Goal: Information Seeking & Learning: Learn about a topic

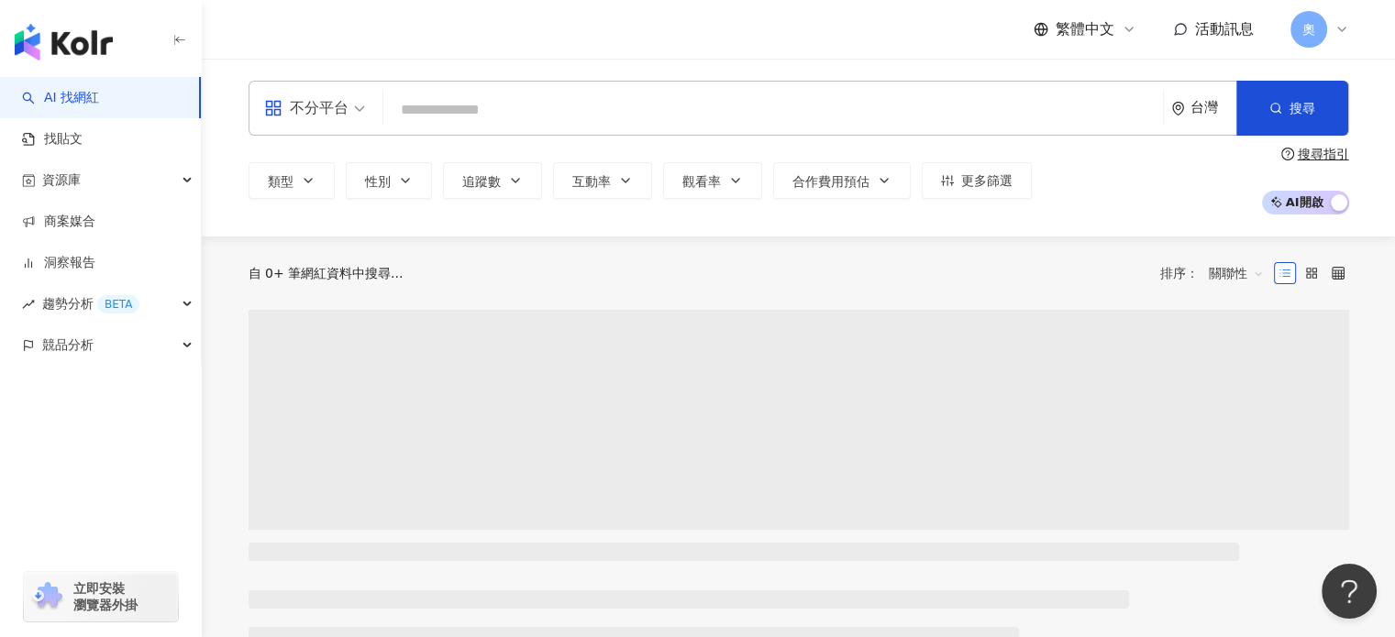
click at [576, 94] on input "search" at bounding box center [773, 110] width 765 height 35
click at [334, 109] on div "不分平台" at bounding box center [306, 108] width 84 height 29
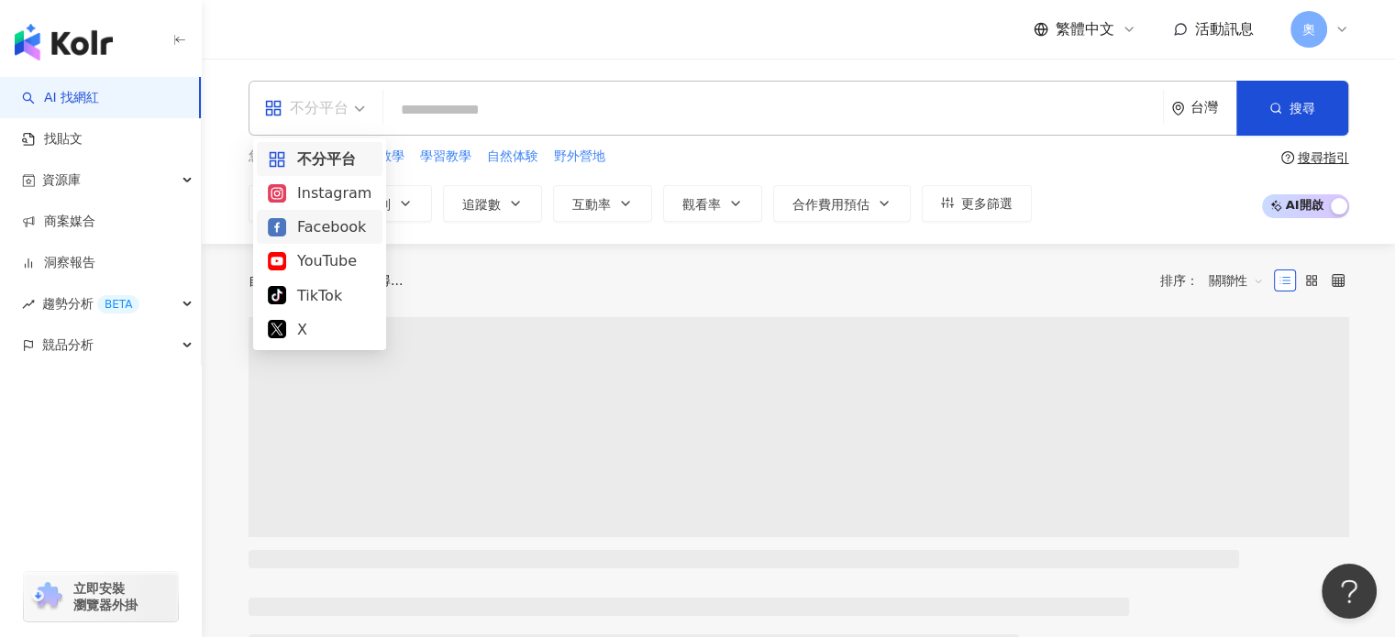
click at [316, 191] on div "Instagram" at bounding box center [320, 193] width 104 height 23
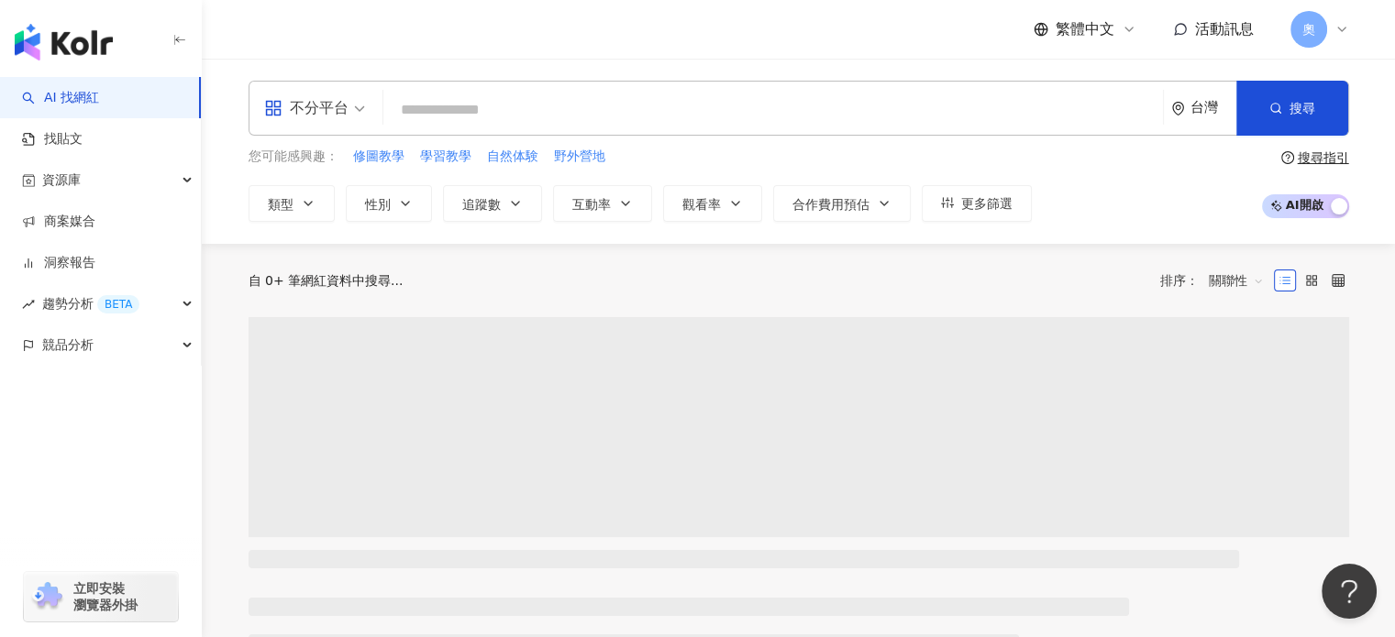
click at [493, 112] on input "search" at bounding box center [773, 110] width 765 height 35
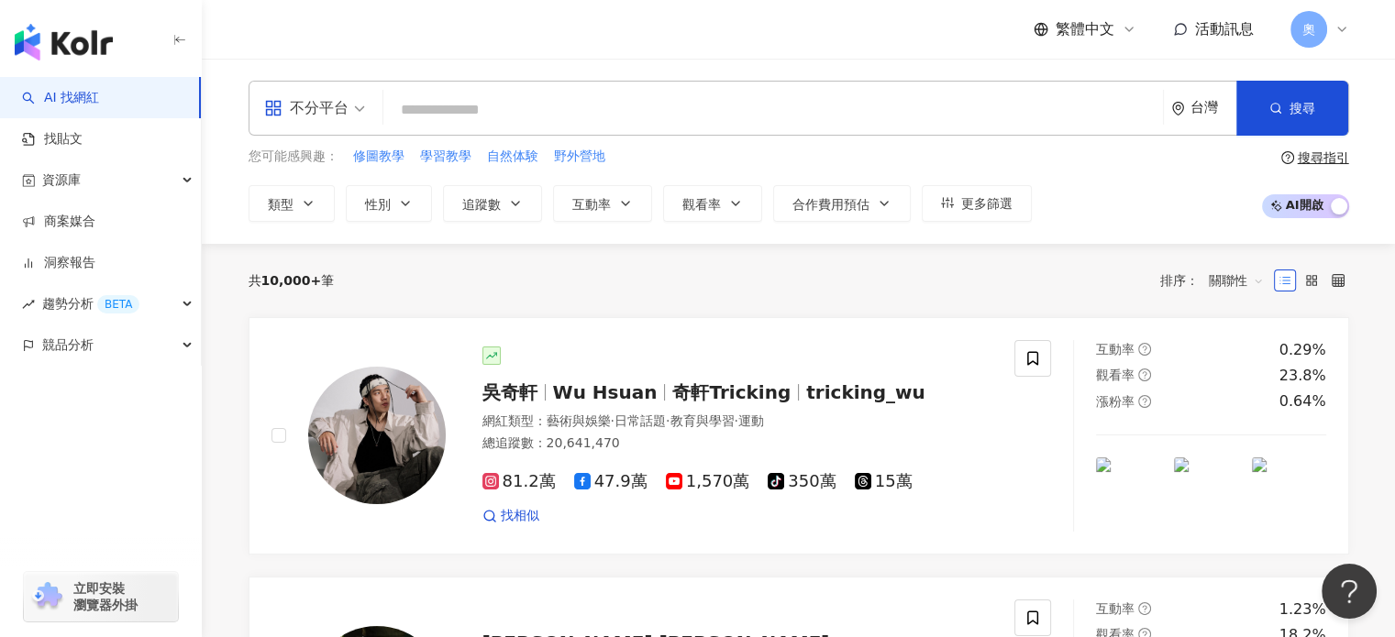
click at [319, 105] on div "不分平台" at bounding box center [306, 108] width 84 height 29
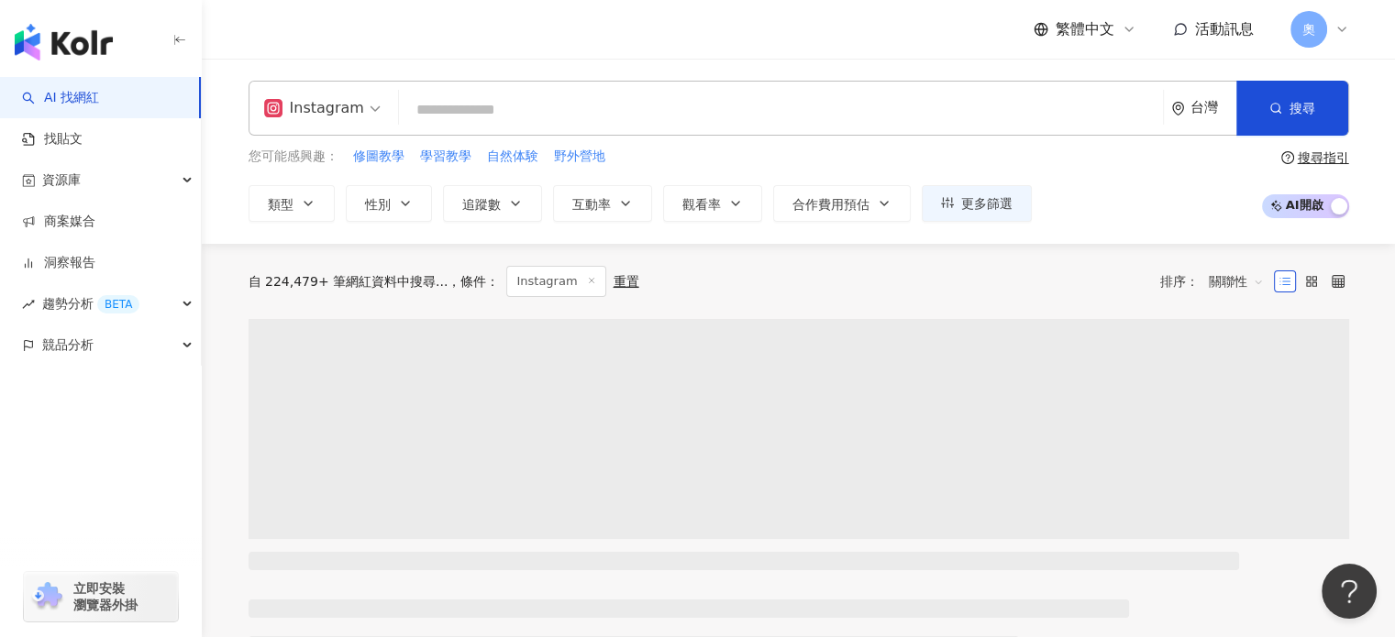
click at [456, 120] on input "search" at bounding box center [780, 110] width 749 height 35
paste input "****"
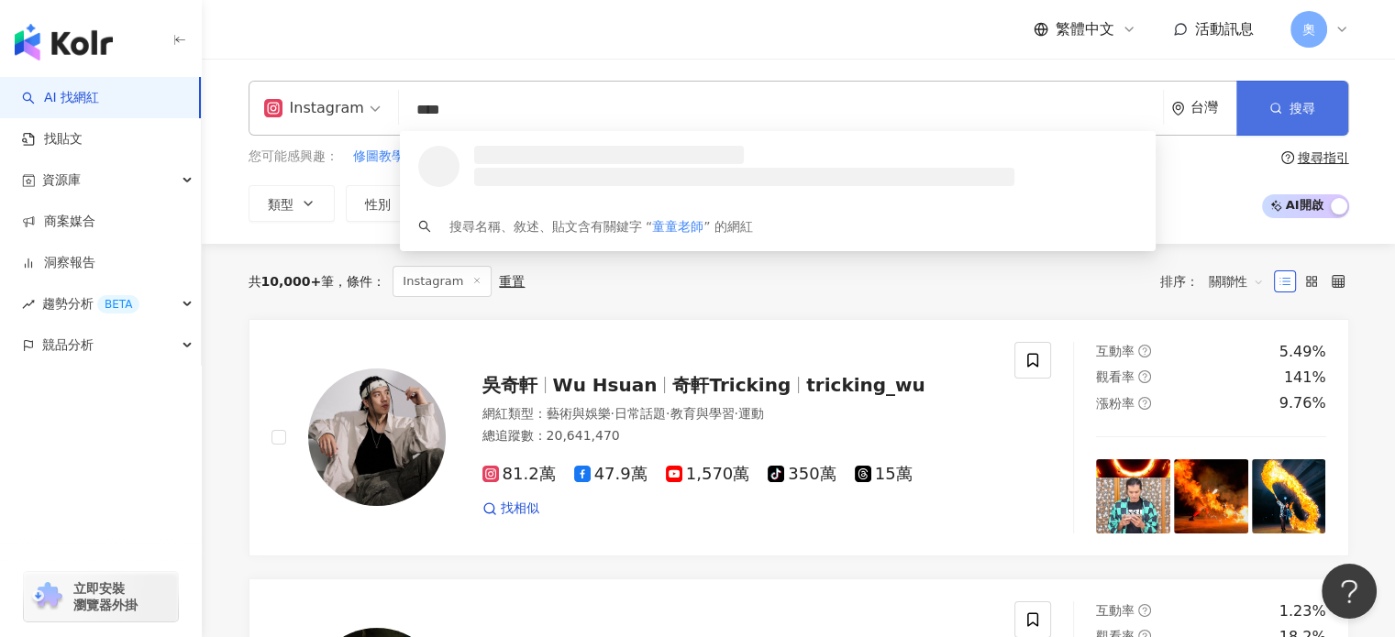
type input "****"
click at [1312, 103] on span "搜尋" at bounding box center [1303, 108] width 26 height 15
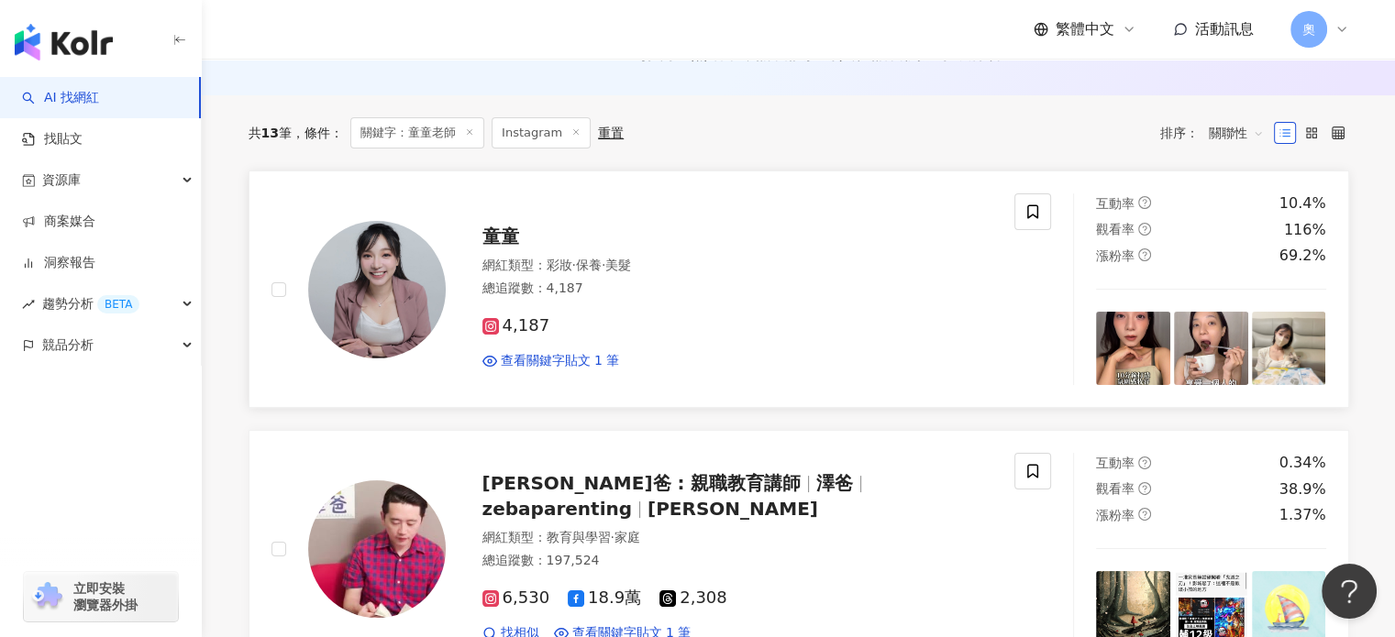
scroll to position [275, 0]
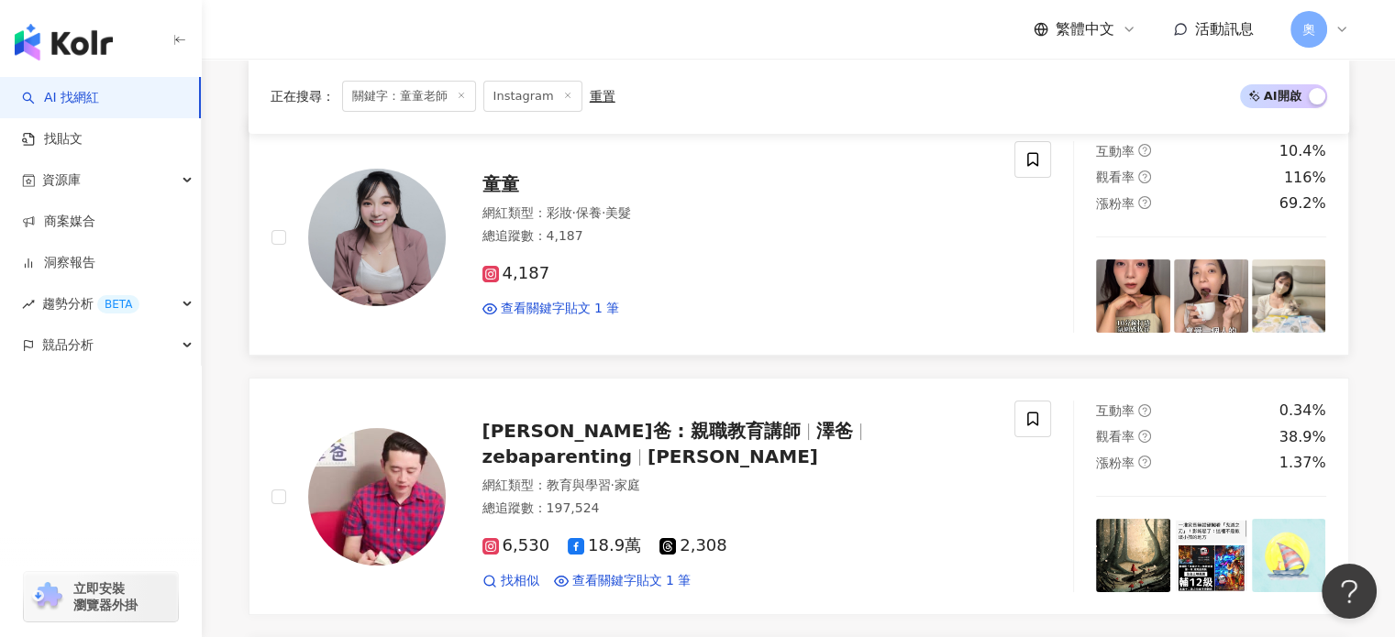
click at [428, 215] on img at bounding box center [377, 238] width 138 height 138
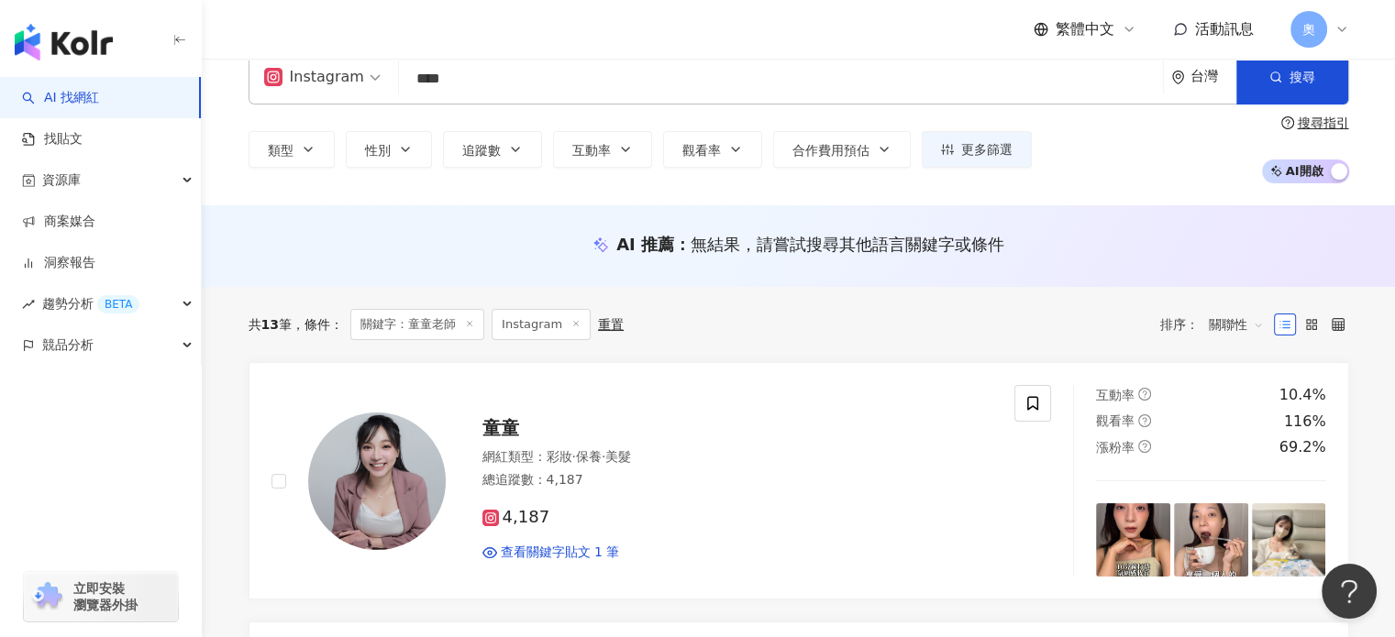
scroll to position [0, 0]
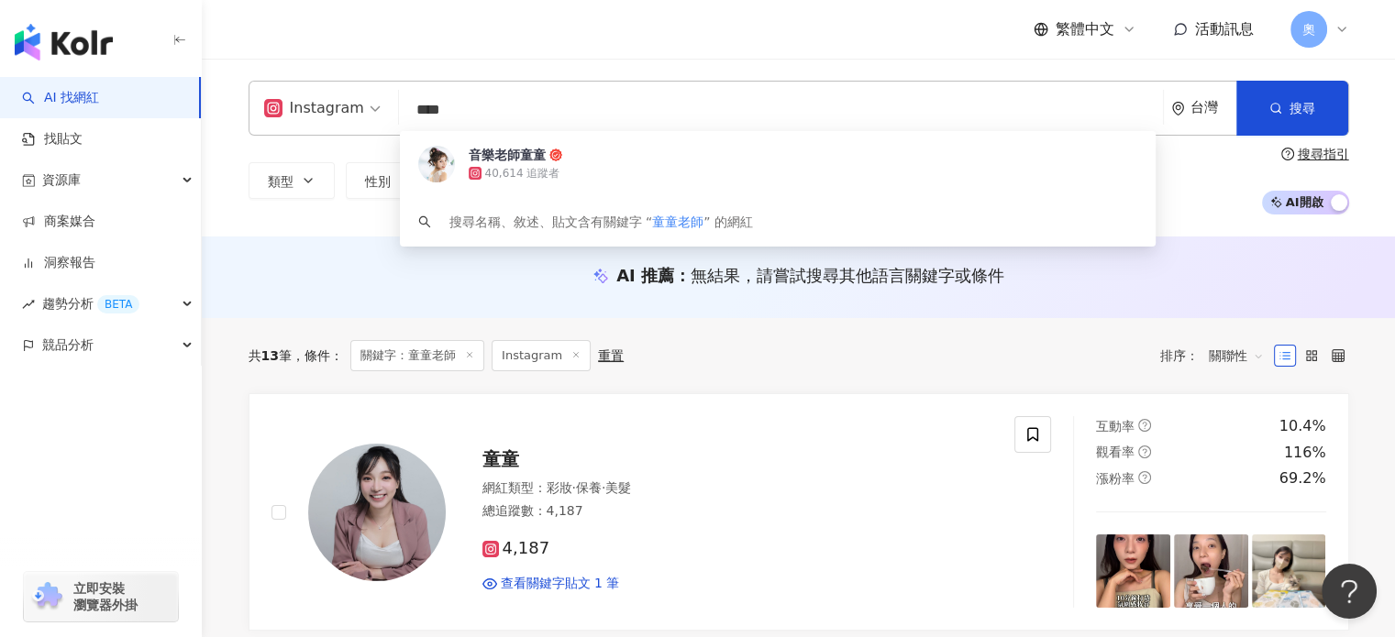
drag, startPoint x: 518, startPoint y: 120, endPoint x: 312, endPoint y: 83, distance: 209.6
click at [312, 83] on div "Instagram **** 台灣 搜尋 efdaf800-2d0d-4b79-8800-d3d42c061ba6 音樂老師童童 40,614 追蹤者 搜尋名…" at bounding box center [799, 108] width 1101 height 55
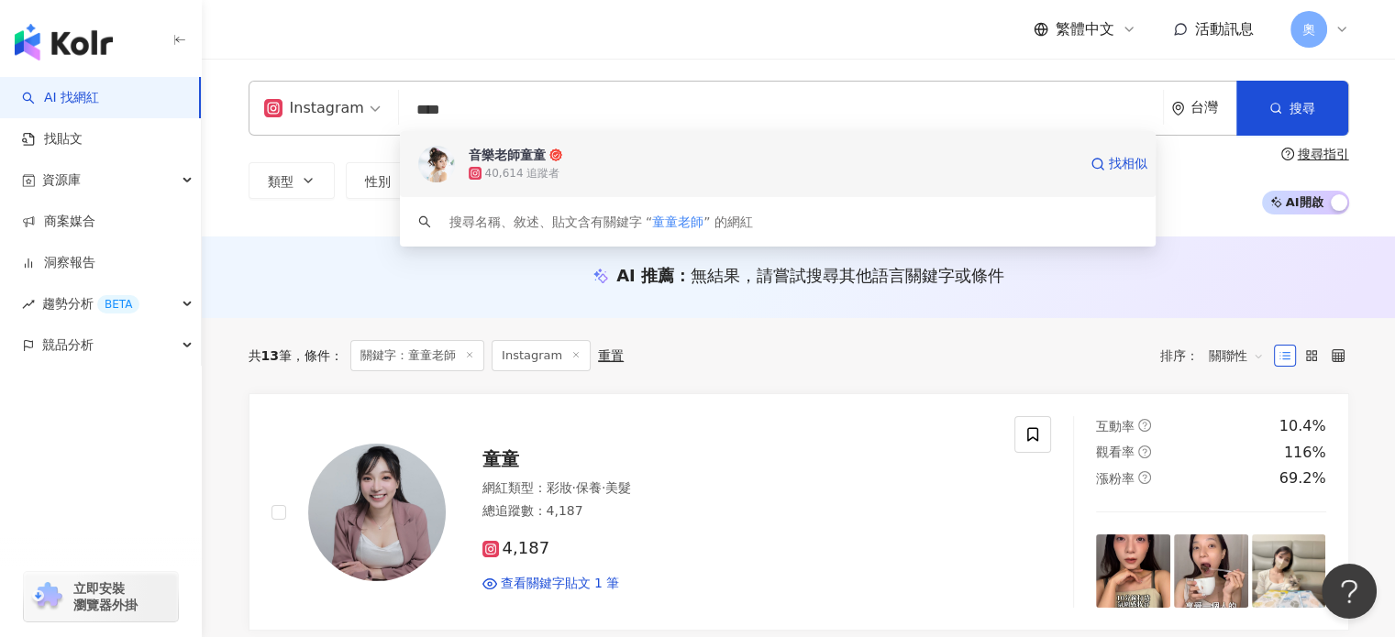
click at [530, 161] on div "音樂老師童童" at bounding box center [507, 155] width 77 height 18
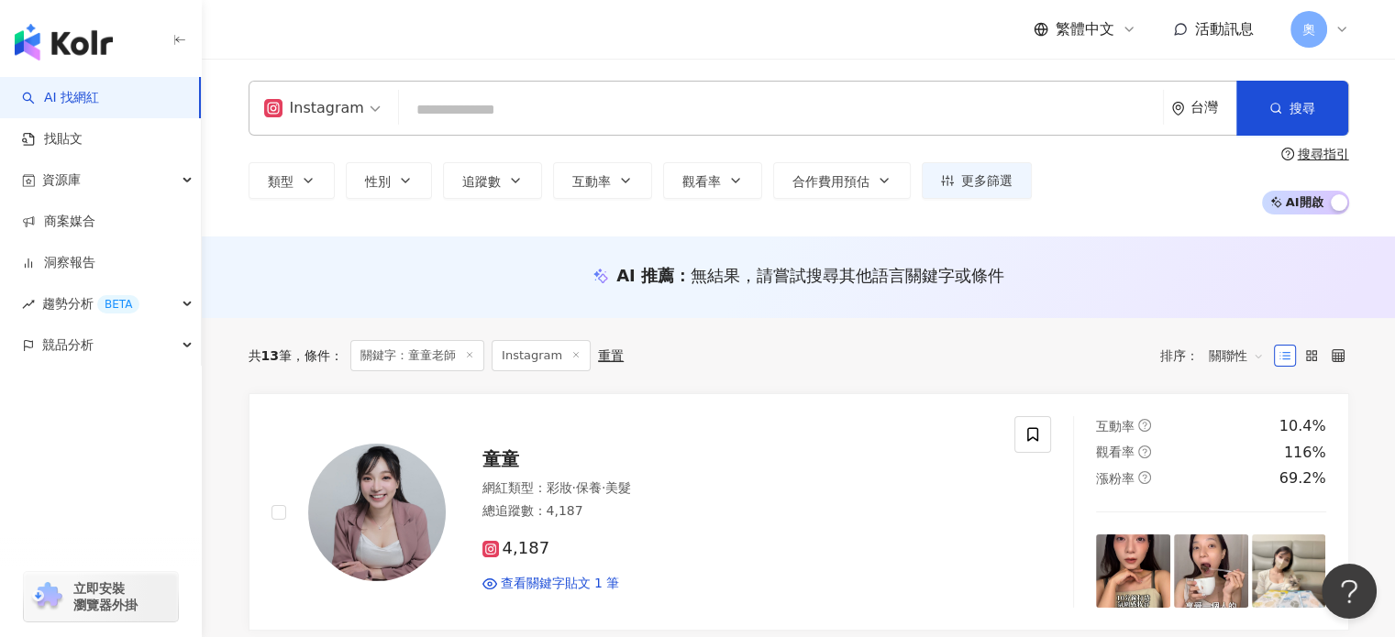
click at [465, 114] on input "search" at bounding box center [780, 110] width 749 height 35
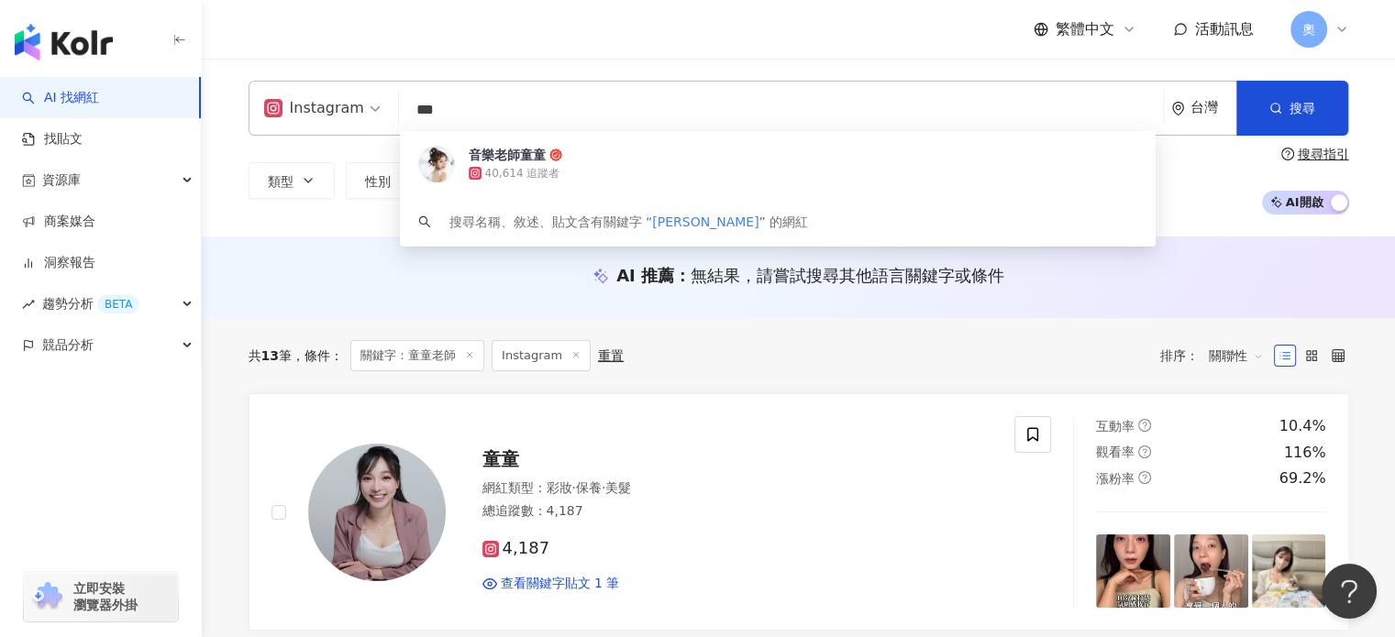
type input "***"
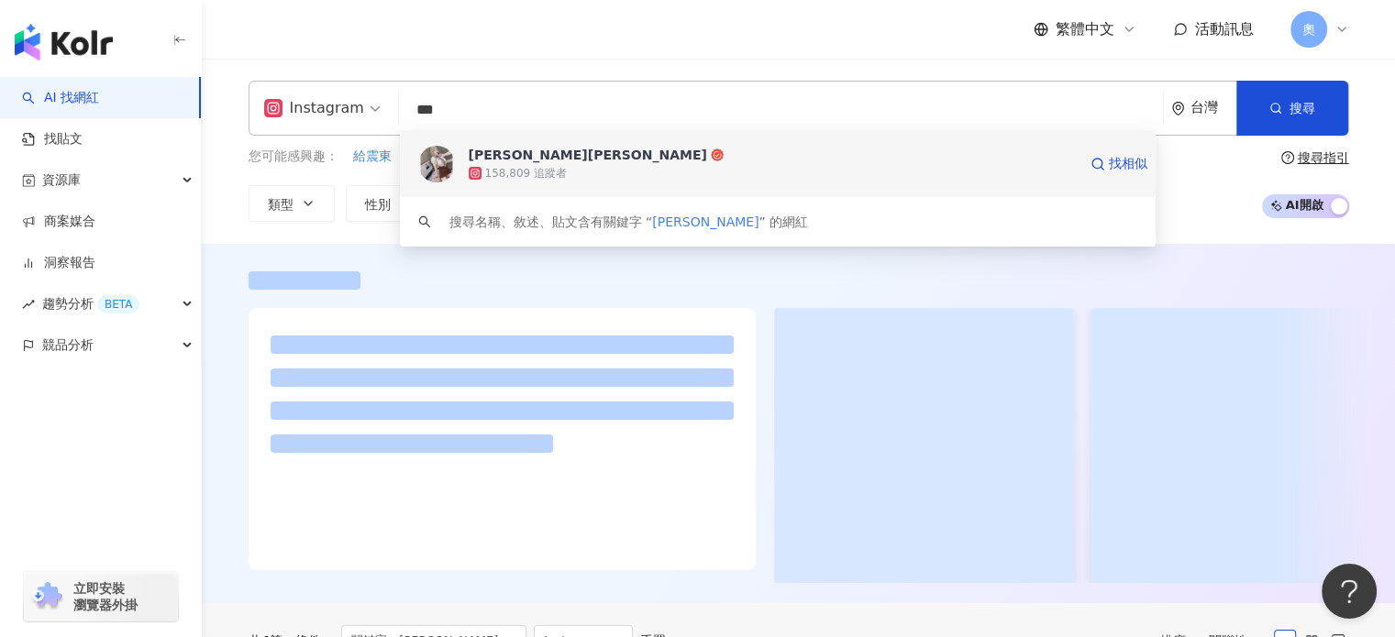
click at [499, 164] on div "158,809 追蹤者" at bounding box center [773, 173] width 608 height 18
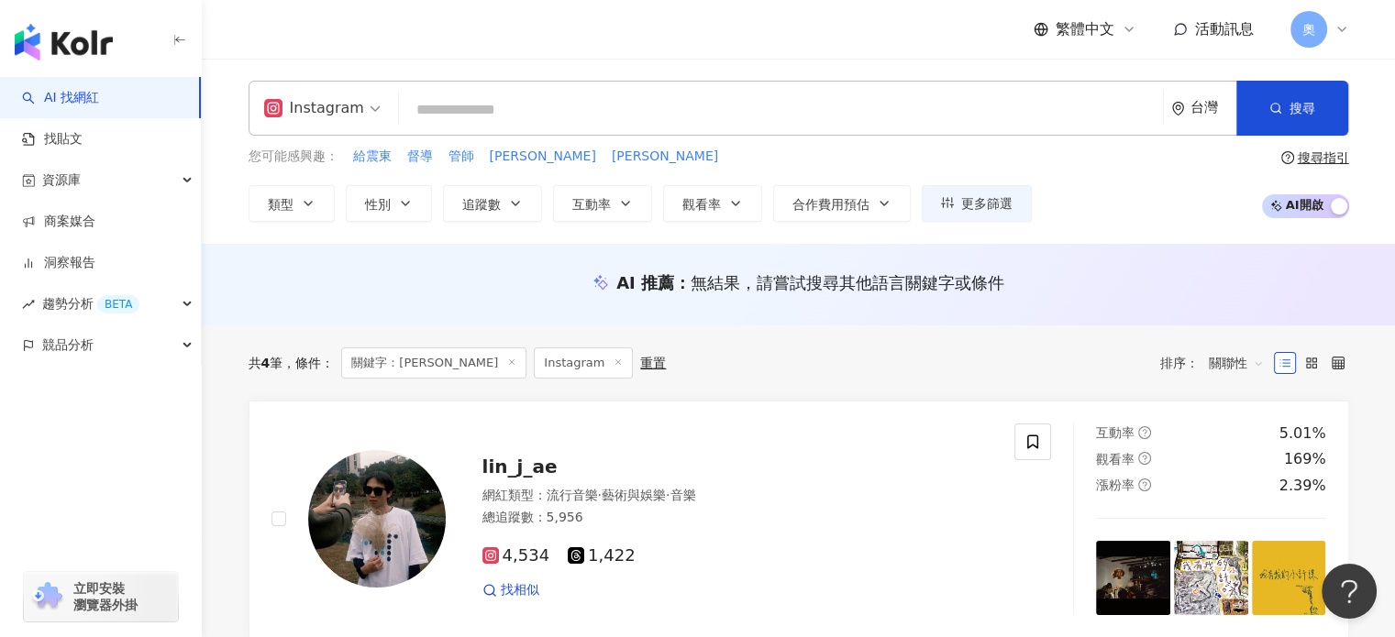
click at [503, 119] on input "search" at bounding box center [780, 110] width 749 height 35
paste input "**********"
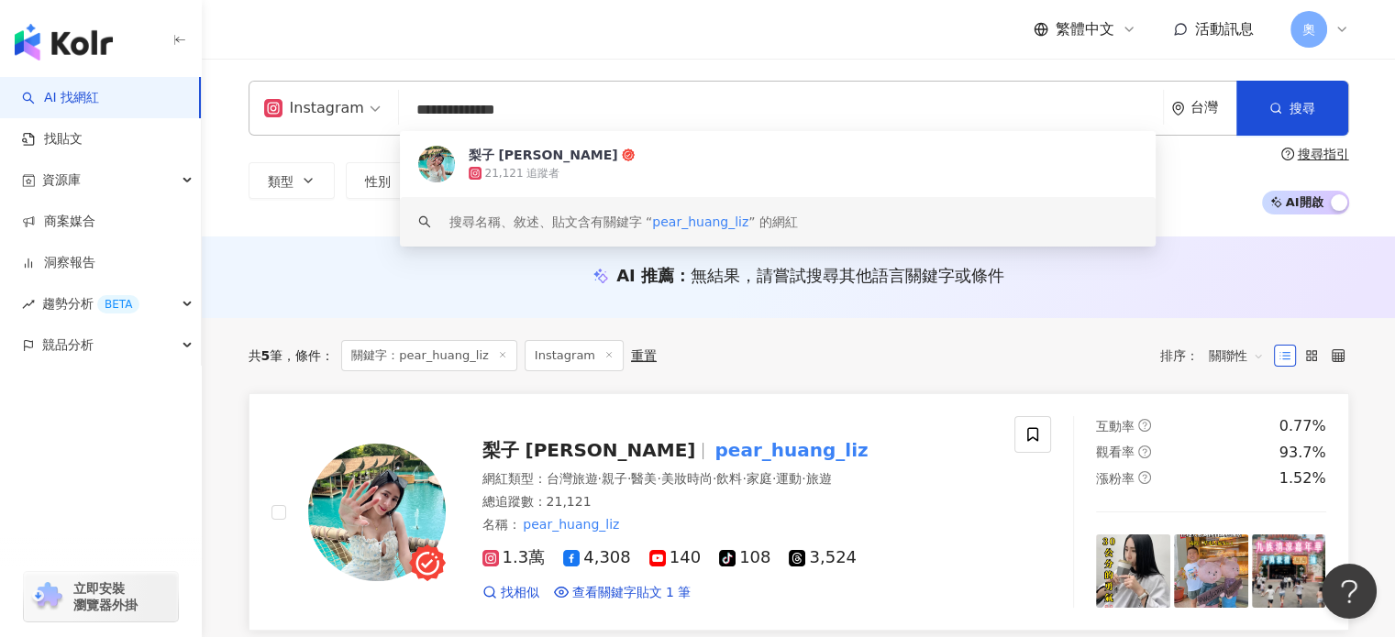
click at [711, 447] on mark "pear_huang_liz" at bounding box center [791, 450] width 161 height 29
drag, startPoint x: 712, startPoint y: 112, endPoint x: 172, endPoint y: 111, distance: 540.2
paste input "search"
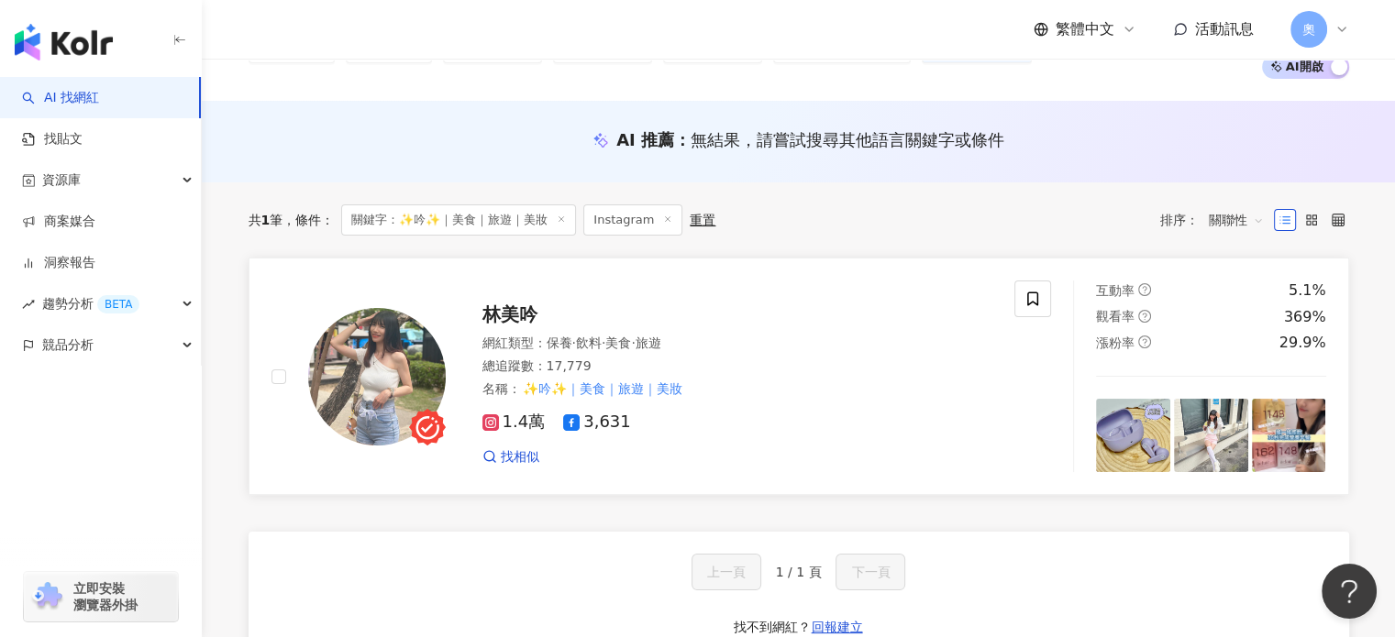
scroll to position [275, 0]
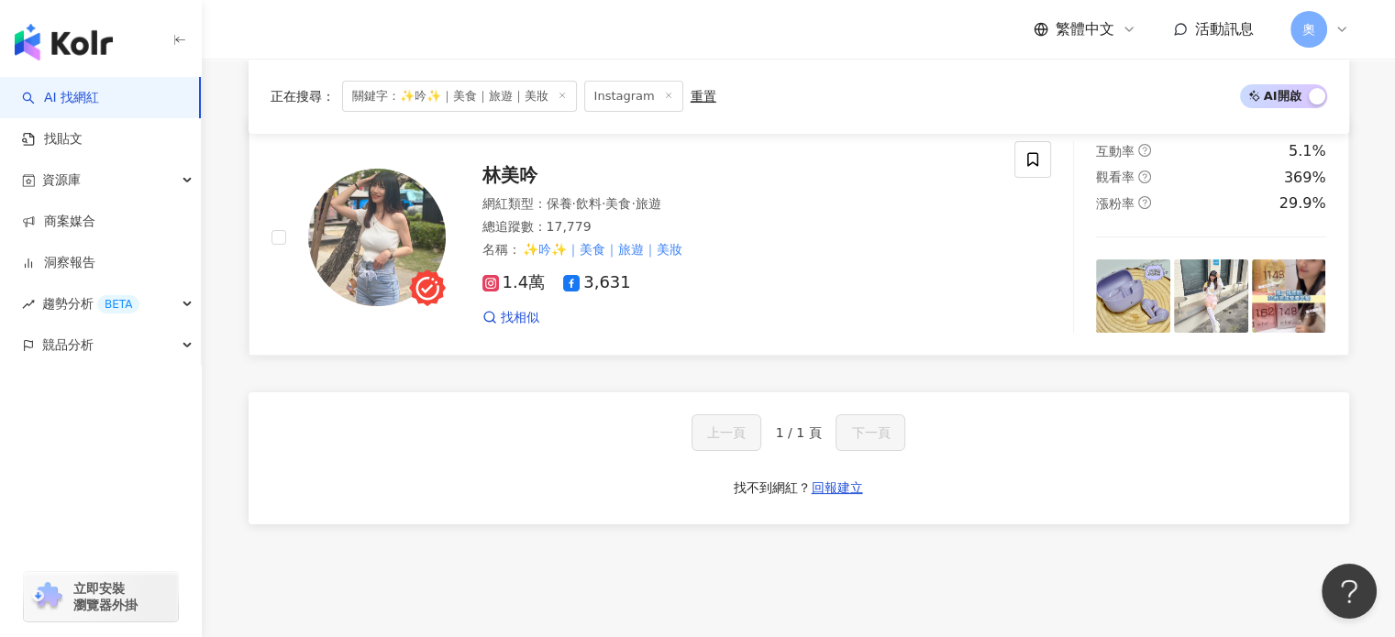
click at [411, 230] on img at bounding box center [377, 238] width 138 height 138
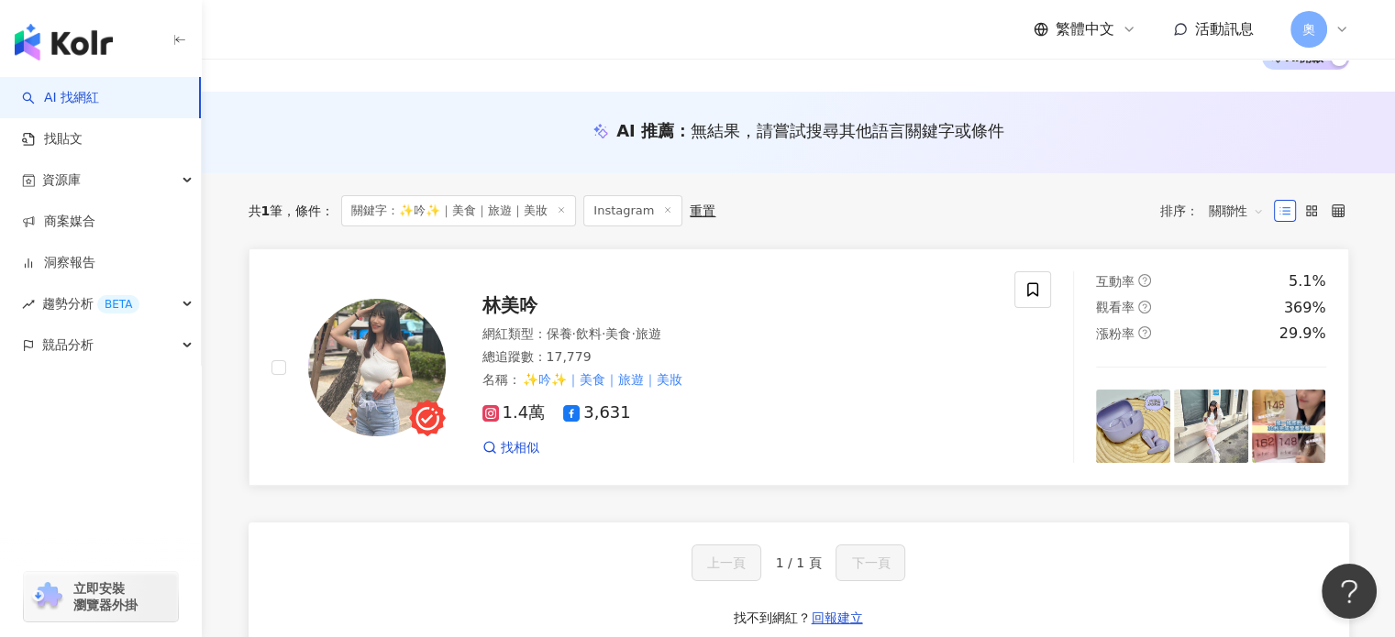
scroll to position [0, 0]
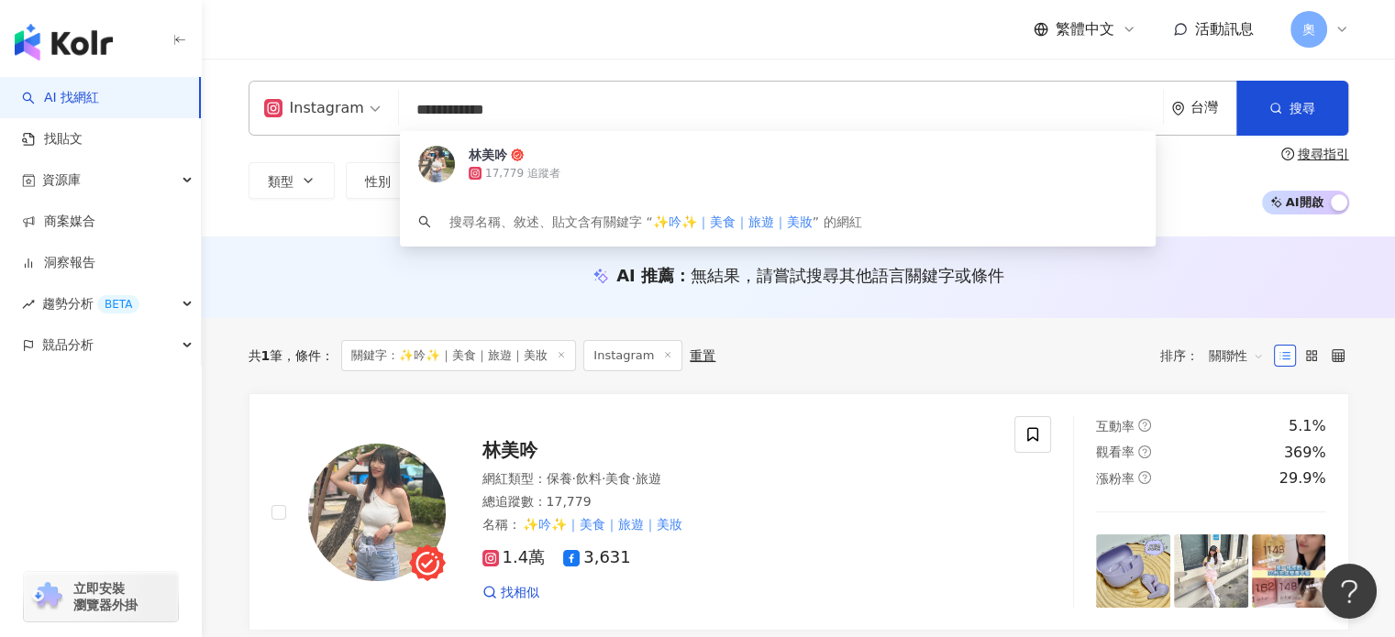
drag, startPoint x: 681, startPoint y: 103, endPoint x: 211, endPoint y: 103, distance: 470.5
click at [212, 103] on div "**********" at bounding box center [799, 148] width 1174 height 134
paste input "search"
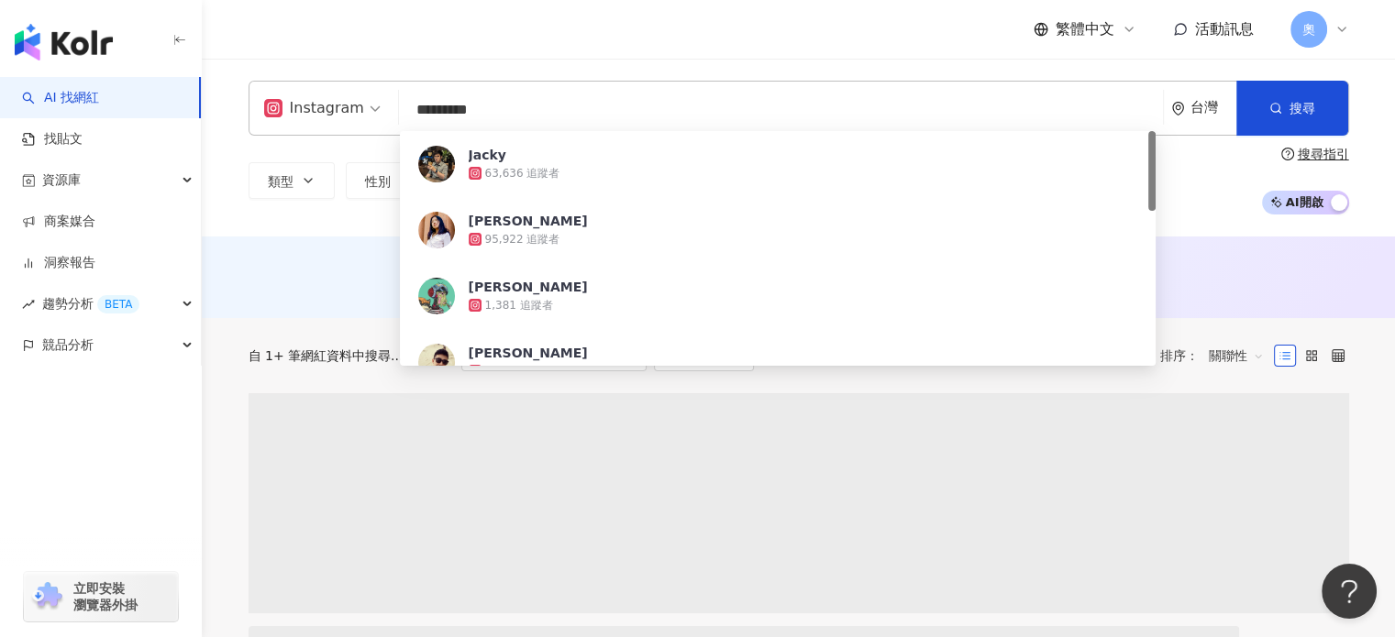
type input "*********"
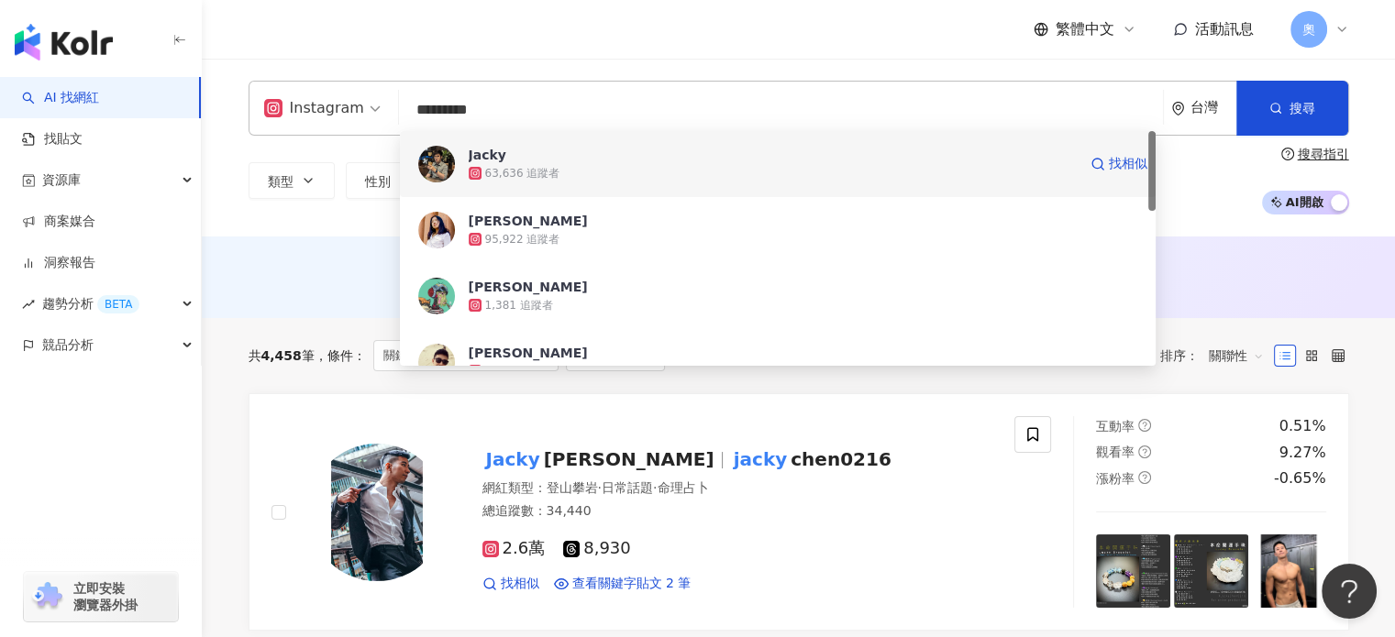
click at [722, 176] on div "63,636 追蹤者" at bounding box center [773, 173] width 608 height 18
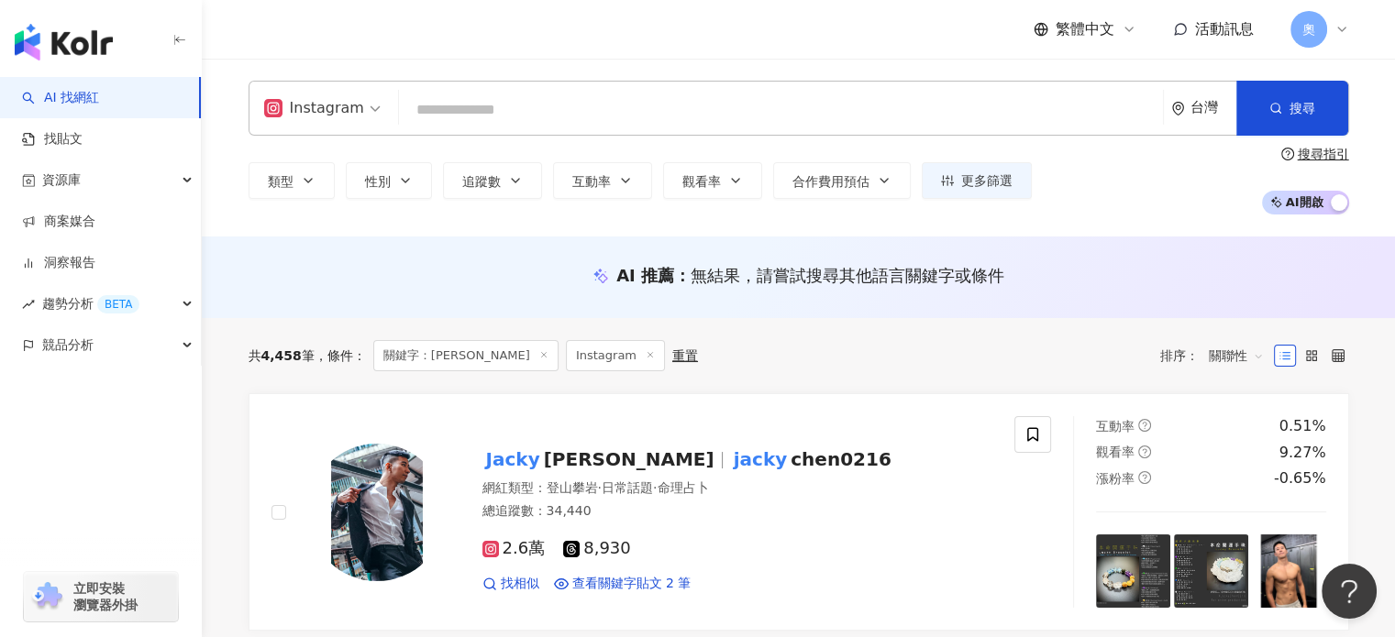
click at [487, 113] on input "search" at bounding box center [780, 110] width 749 height 35
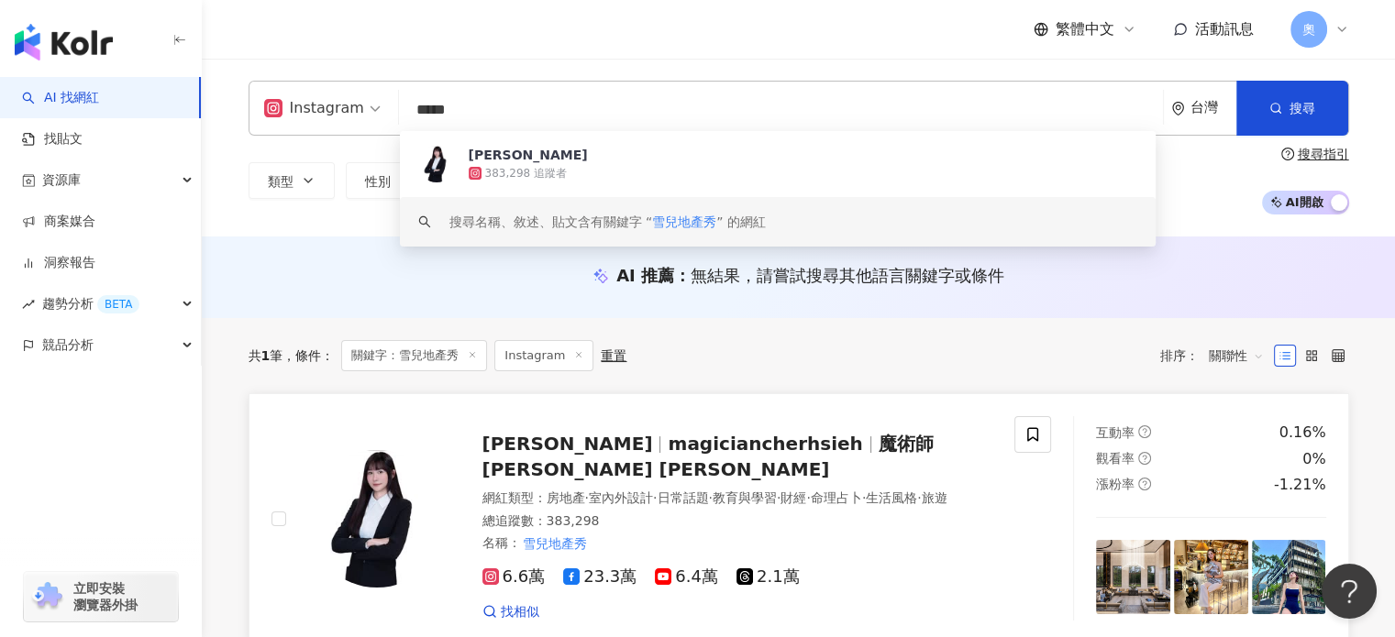
type input "*****"
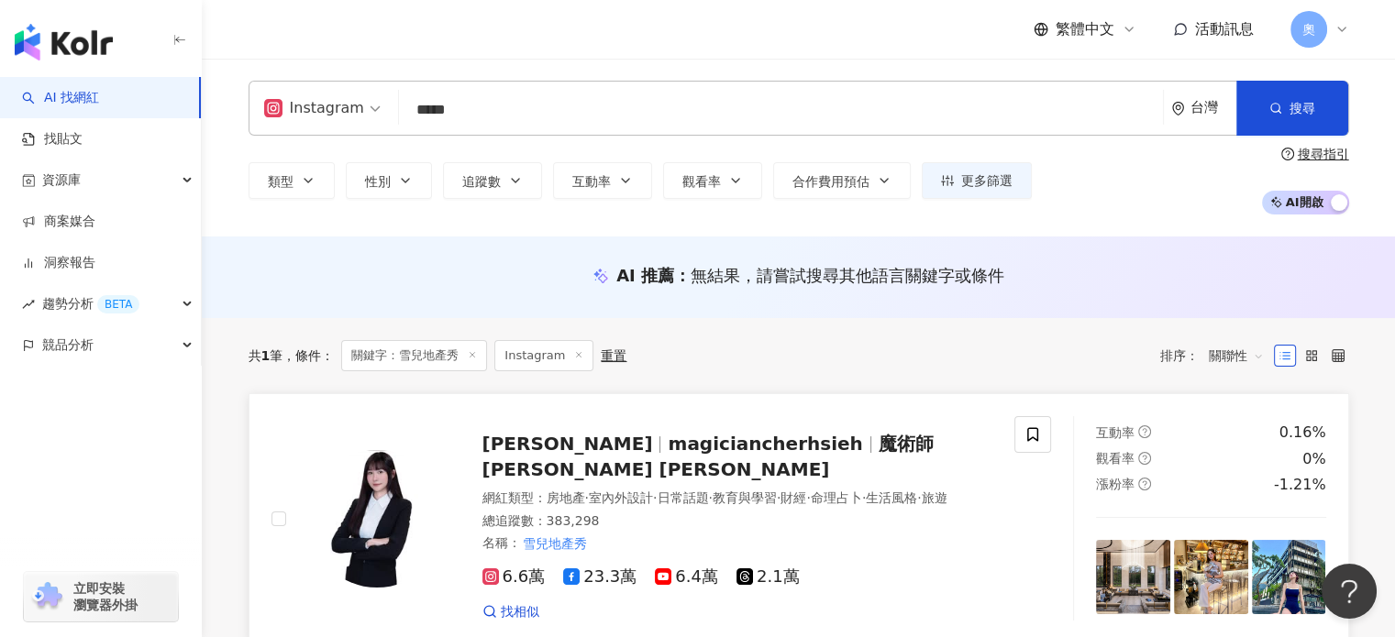
click at [539, 455] on span "[PERSON_NAME]" at bounding box center [575, 444] width 186 height 22
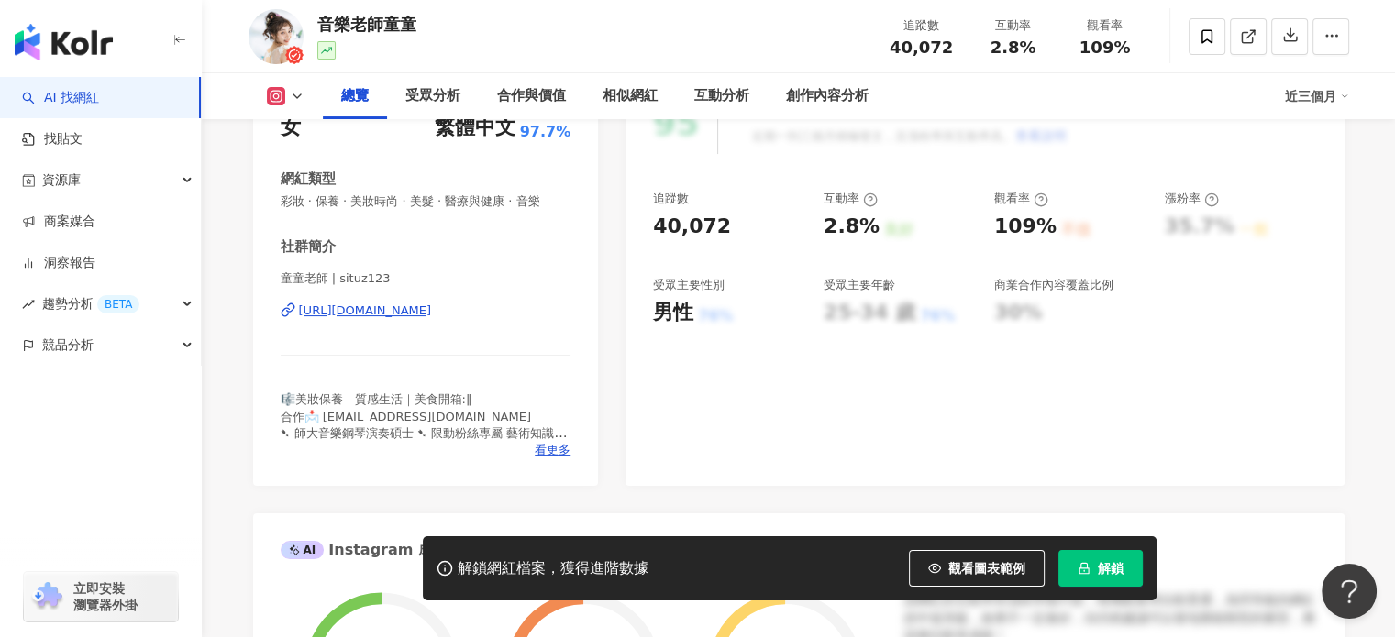
scroll to position [92, 0]
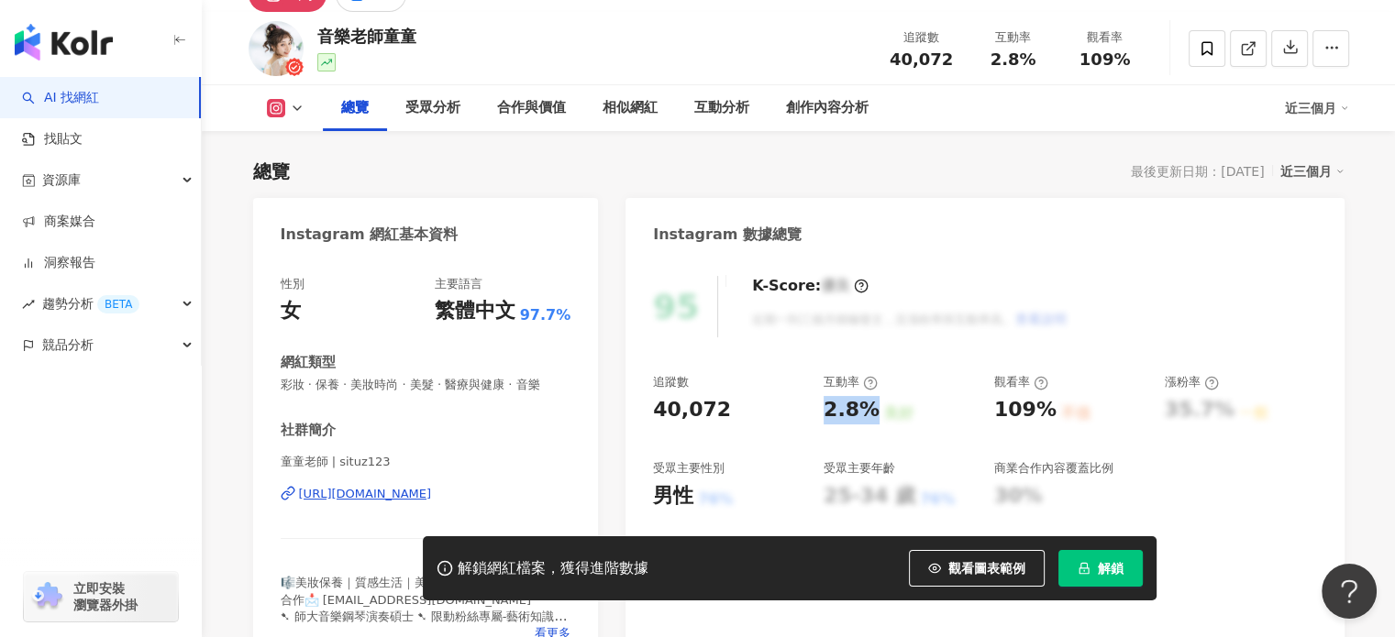
drag, startPoint x: 822, startPoint y: 410, endPoint x: 866, endPoint y: 410, distance: 44.0
click at [866, 410] on div "追蹤數 40,072 互動率 2.8% 良好 觀看率 109% 不佳 漲粉率 35.7% 一般 受眾主要性別 男性 76% 受眾主要年齡 25-34 歲 76…" at bounding box center [984, 442] width 663 height 136
copy div "2.8%"
drag, startPoint x: 991, startPoint y: 412, endPoint x: 1043, endPoint y: 404, distance: 52.9
click at [1043, 404] on div "追蹤數 40,072 互動率 2.8% 良好 觀看率 109% 不佳 漲粉率 35.7% 一般 受眾主要性別 男性 76% 受眾主要年齡 25-34 歲 76…" at bounding box center [984, 442] width 663 height 136
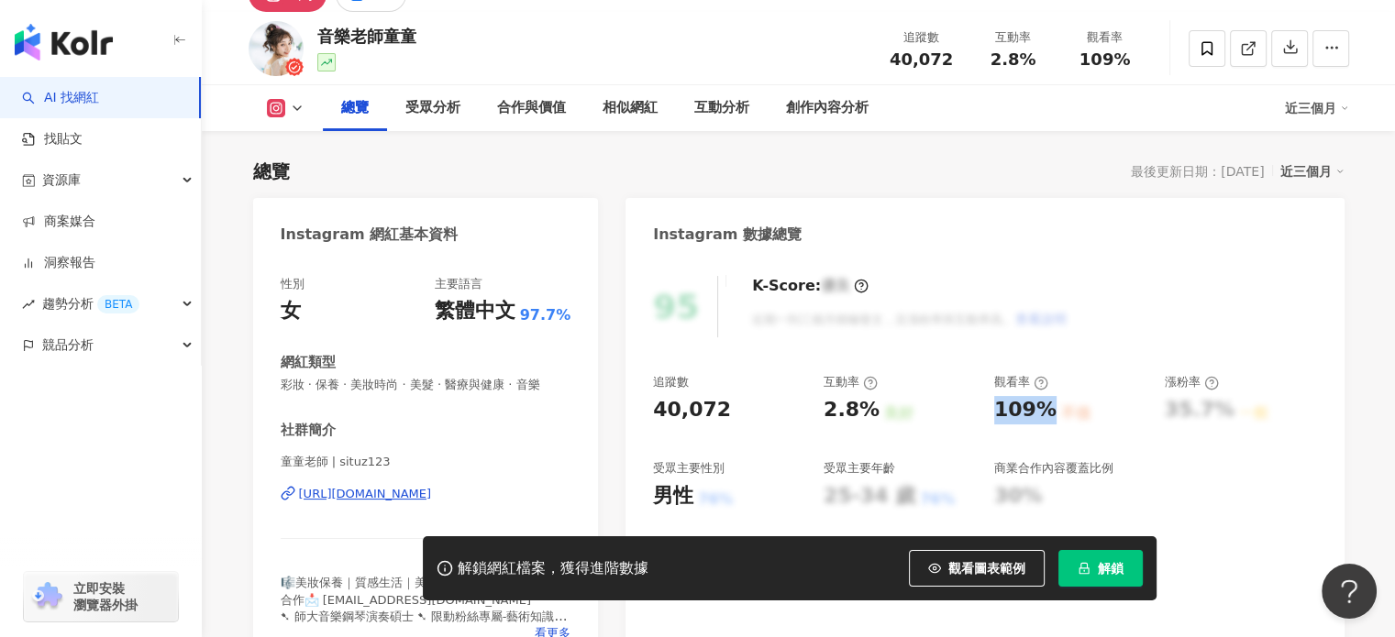
copy div "109%"
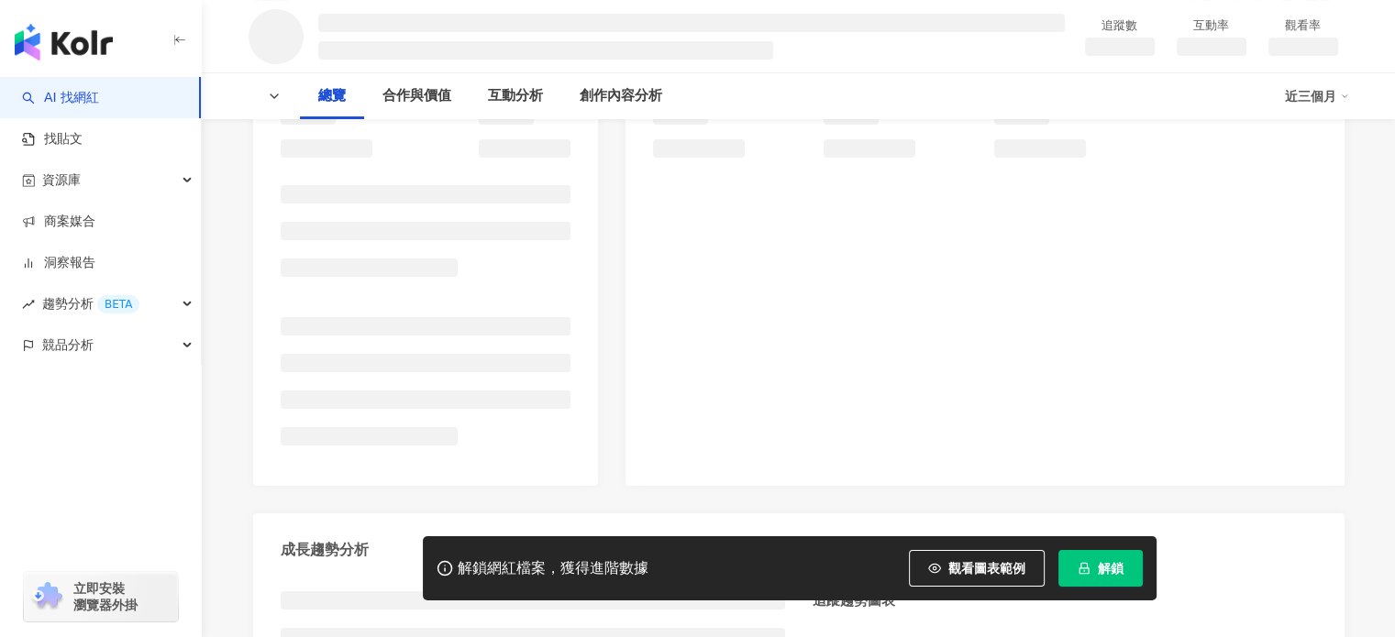
scroll to position [275, 0]
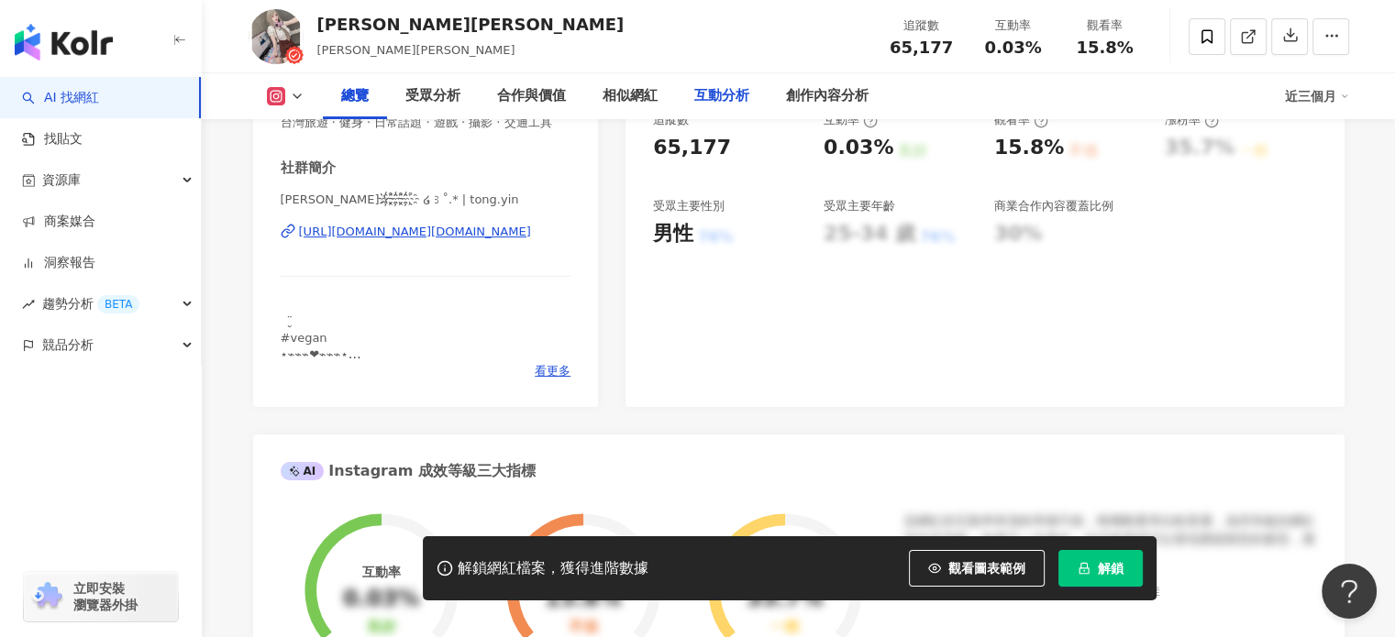
scroll to position [183, 0]
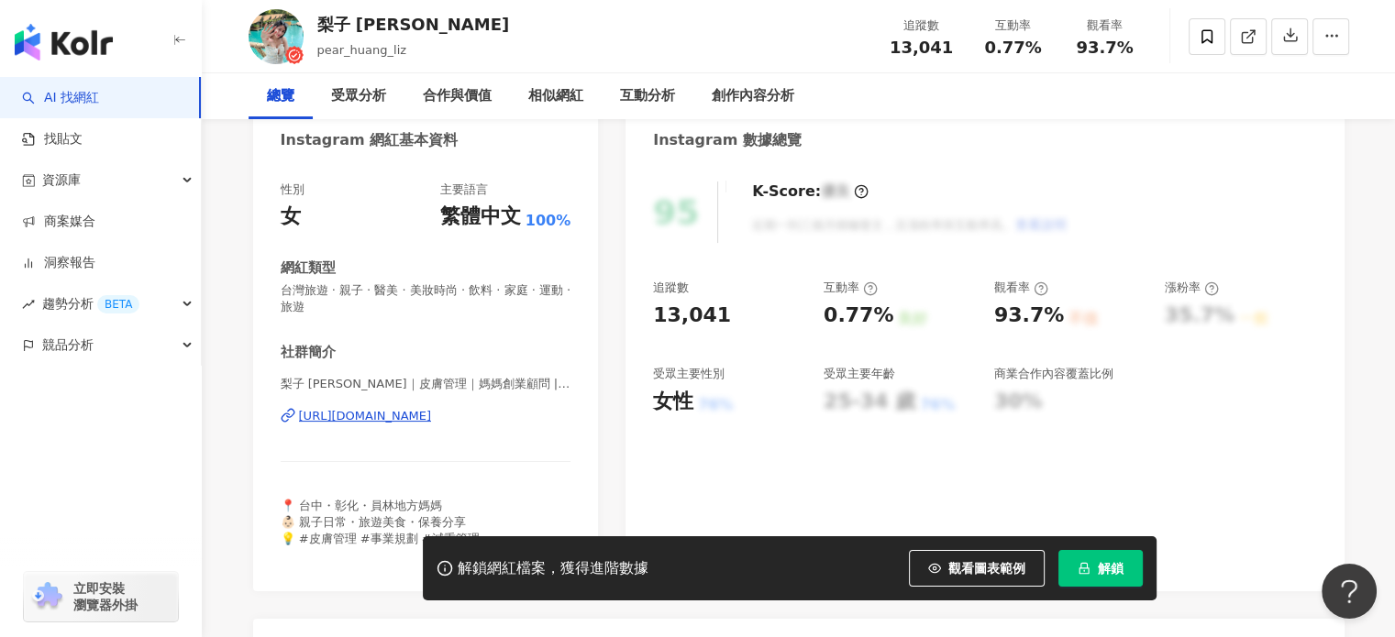
scroll to position [275, 0]
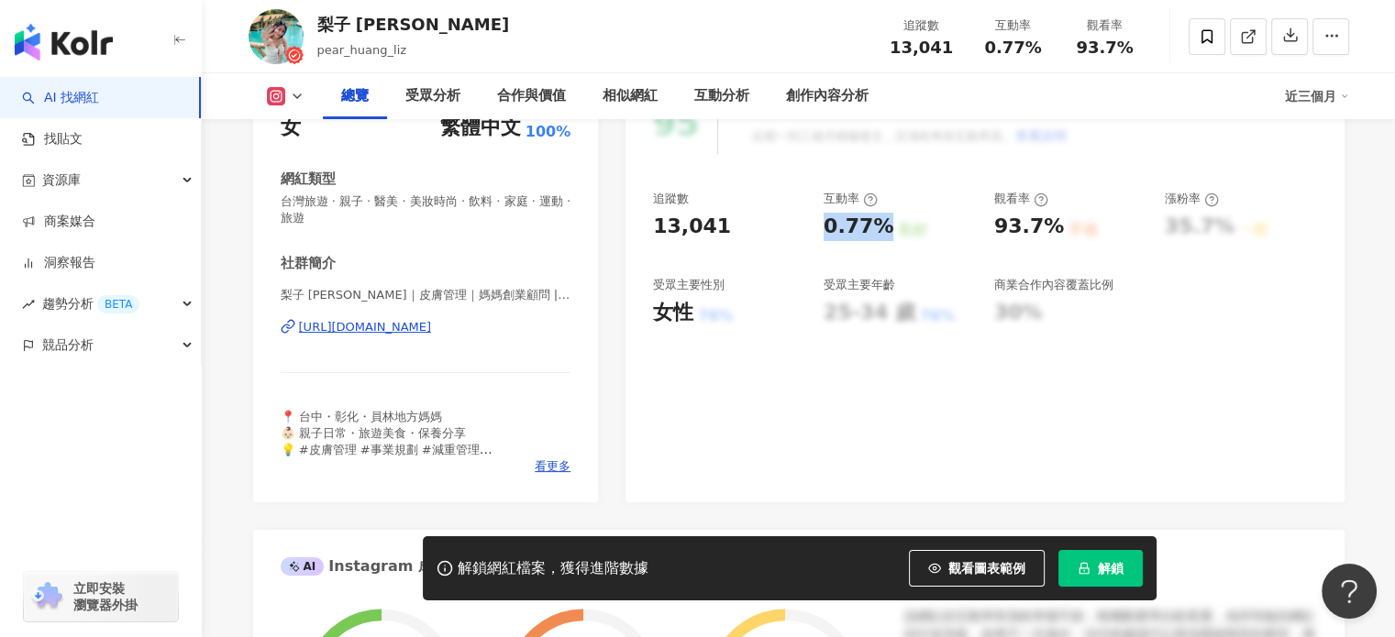
drag, startPoint x: 823, startPoint y: 221, endPoint x: 882, endPoint y: 221, distance: 59.6
click at [882, 221] on div "0.77%" at bounding box center [859, 227] width 70 height 28
copy div "0.77%"
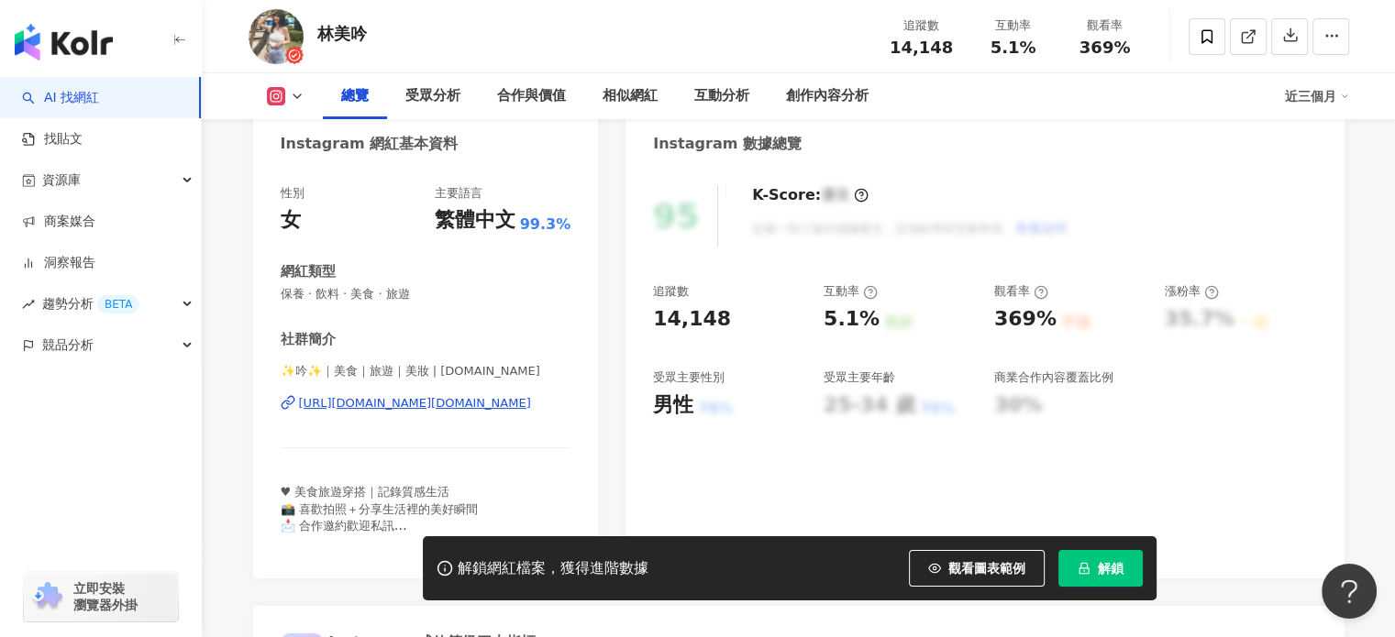
scroll to position [183, 0]
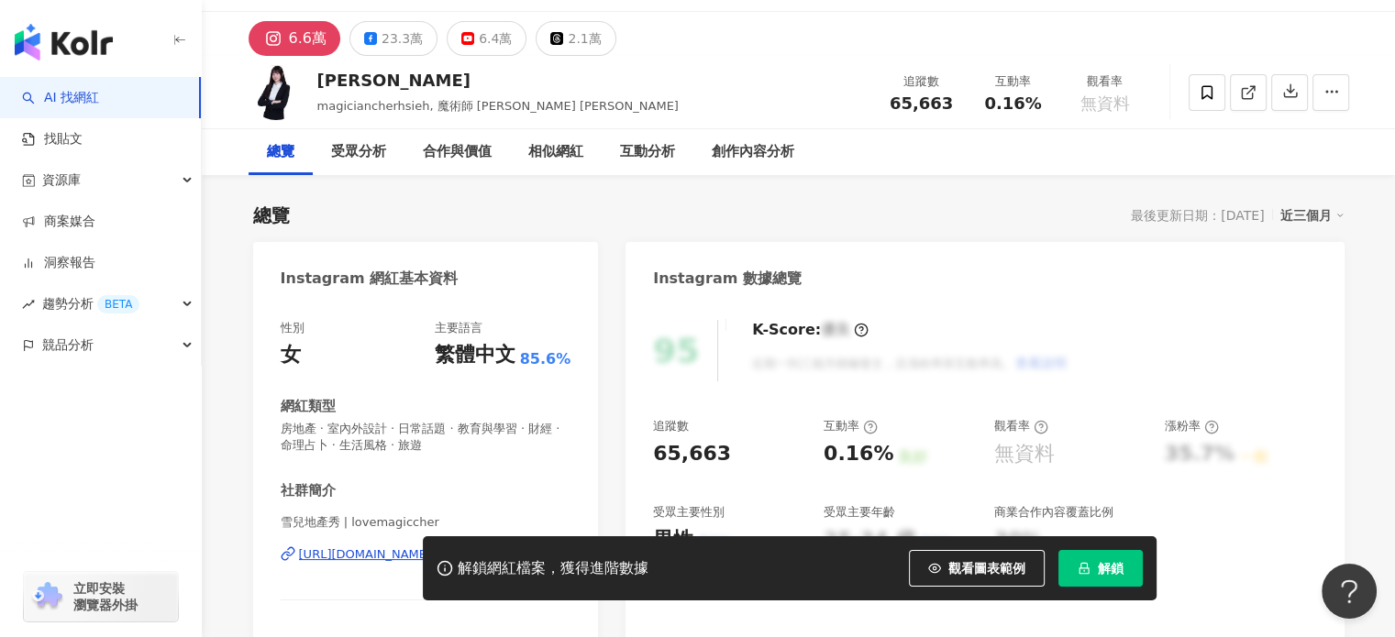
scroll to position [183, 0]
